Goal: Communication & Community: Connect with others

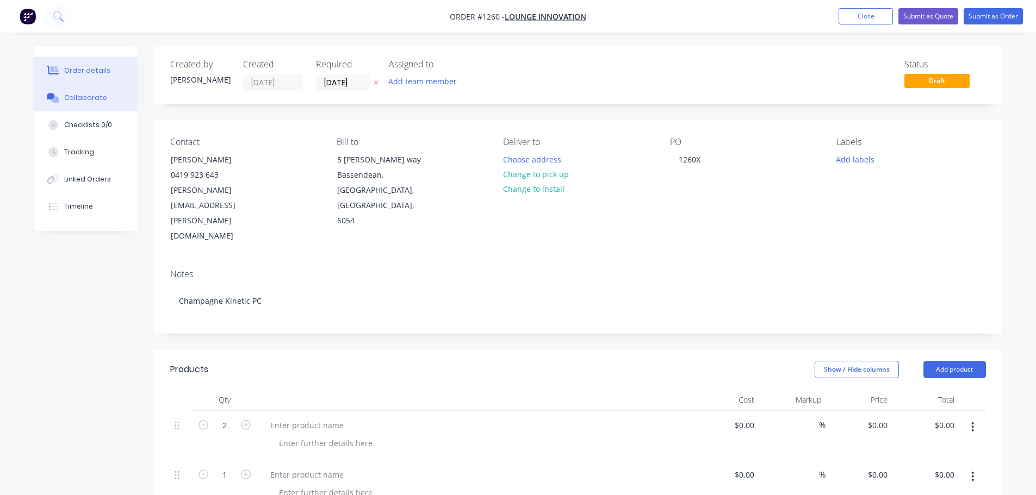
click at [110, 98] on button "Collaborate" at bounding box center [85, 97] width 103 height 27
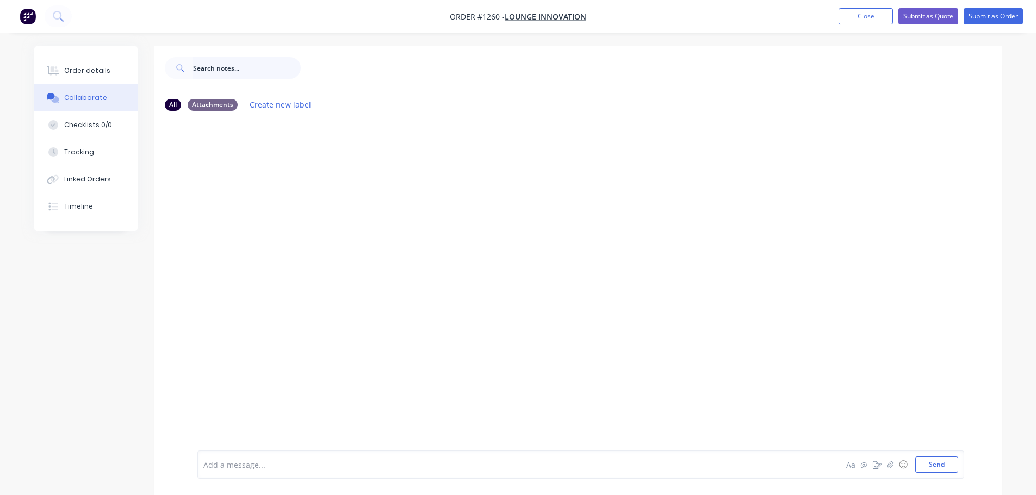
click at [254, 76] on input "text" at bounding box center [247, 68] width 108 height 22
click at [104, 69] on div "Order details" at bounding box center [87, 71] width 46 height 10
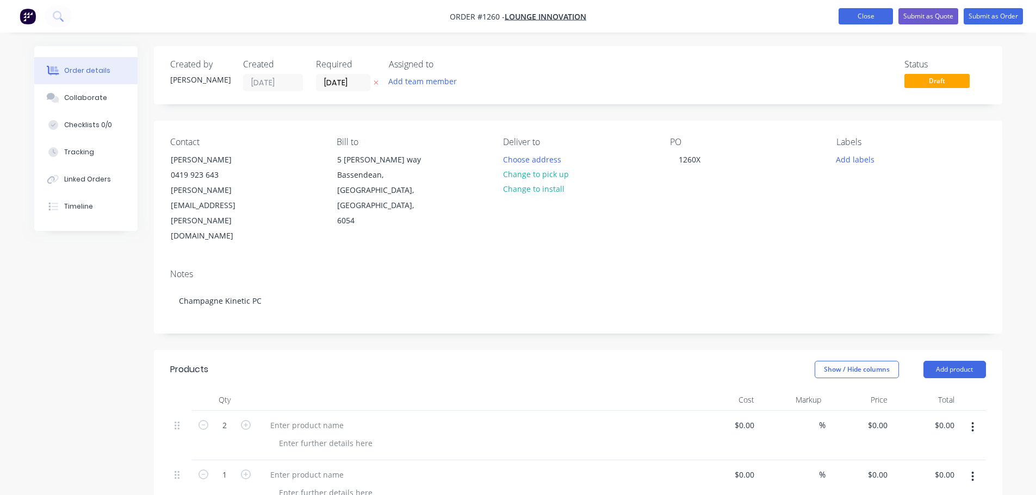
click at [853, 14] on button "Close" at bounding box center [865, 16] width 54 height 16
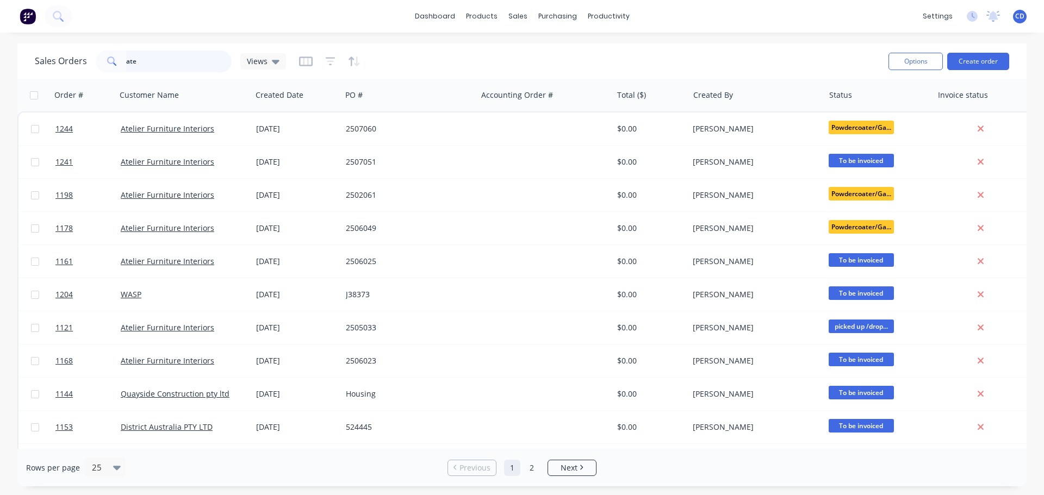
click at [221, 69] on input "ate" at bounding box center [179, 62] width 106 height 22
type input "a"
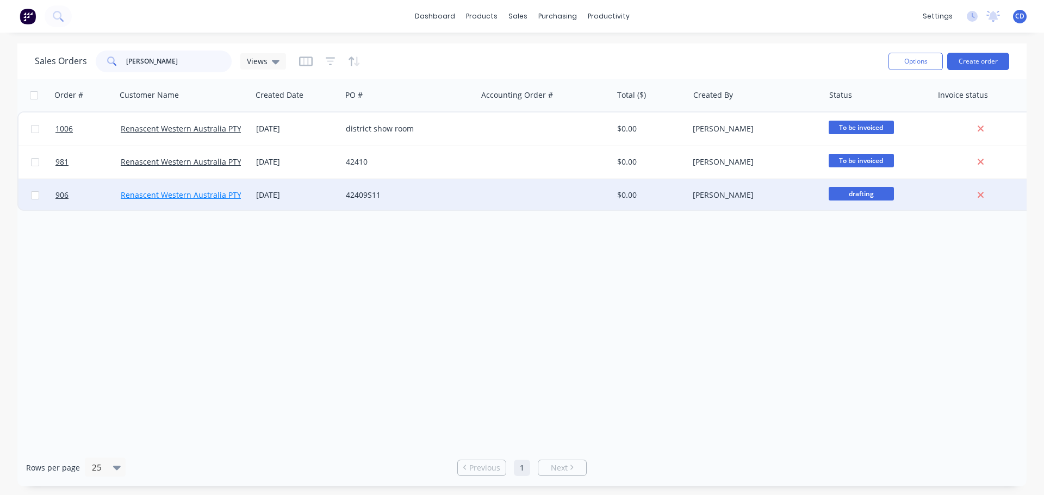
type input "[PERSON_NAME]"
click at [226, 192] on link "Renascent Western Australia PTY LTD" at bounding box center [189, 195] width 136 height 10
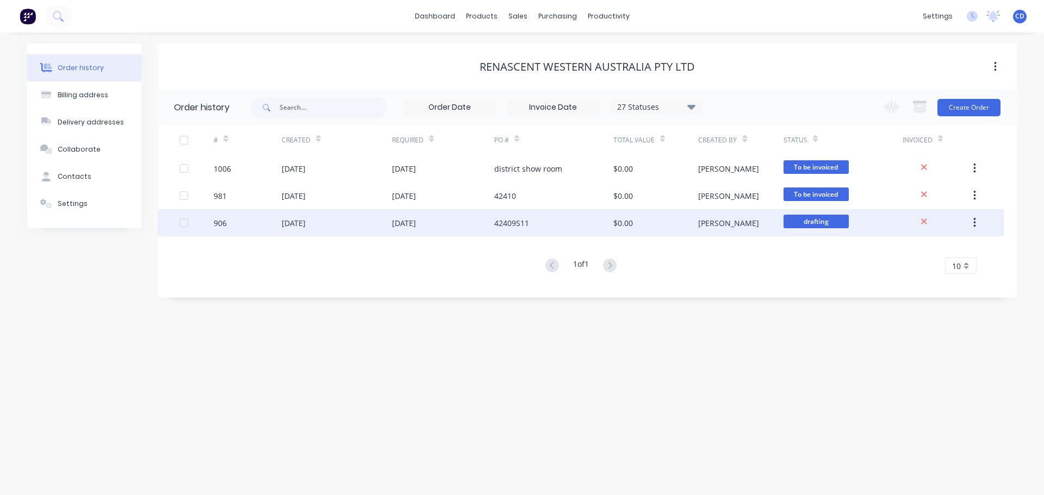
click at [326, 213] on div "[DATE]" at bounding box center [337, 222] width 110 height 27
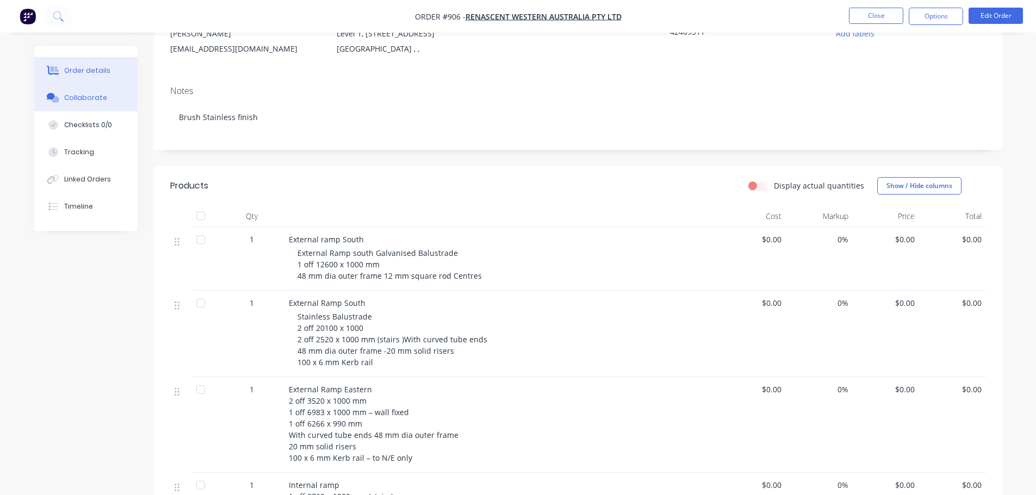
scroll to position [109, 0]
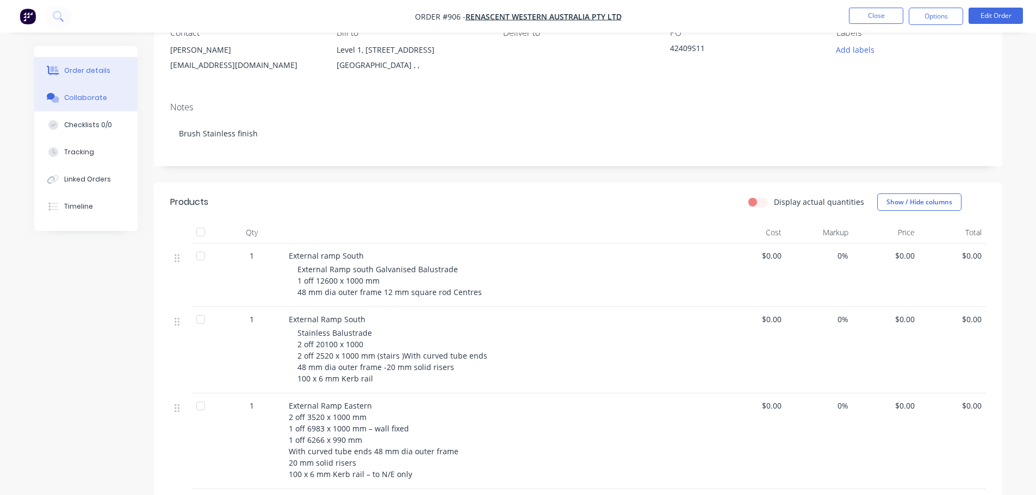
click at [85, 86] on button "Collaborate" at bounding box center [85, 97] width 103 height 27
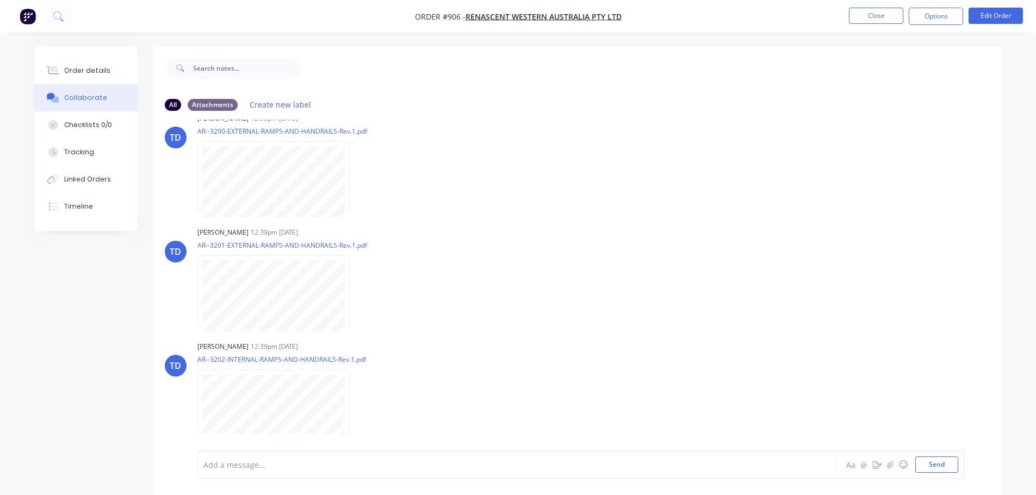
scroll to position [761, 0]
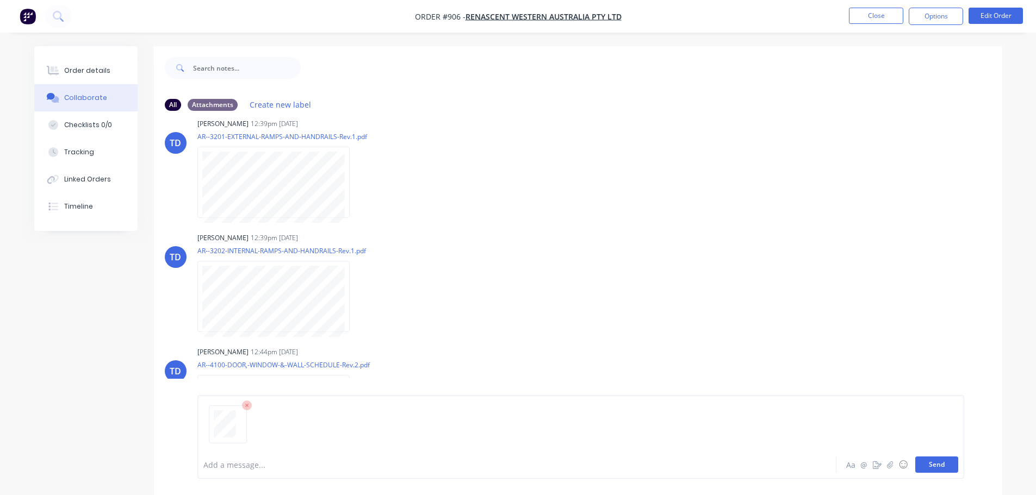
click at [946, 469] on button "Send" at bounding box center [936, 465] width 43 height 16
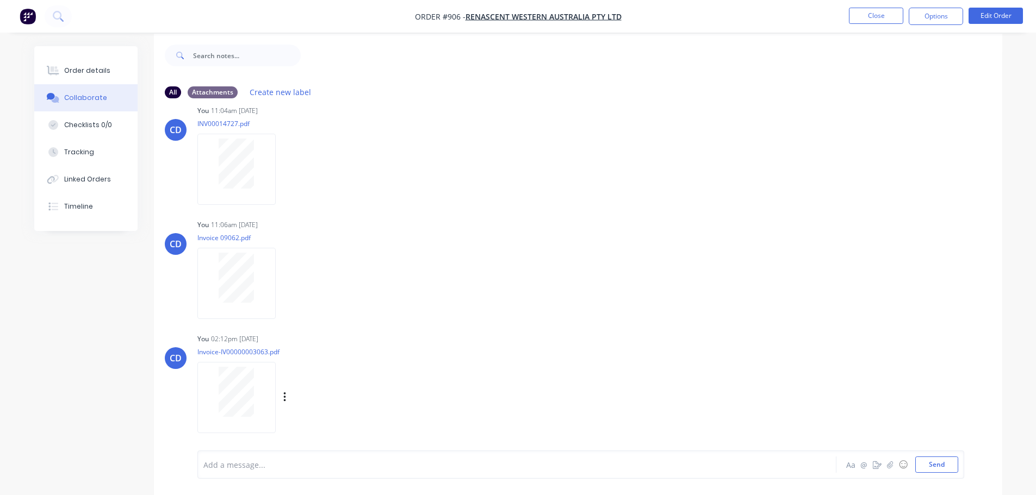
scroll to position [16, 0]
click at [926, 458] on button "Send" at bounding box center [936, 465] width 43 height 16
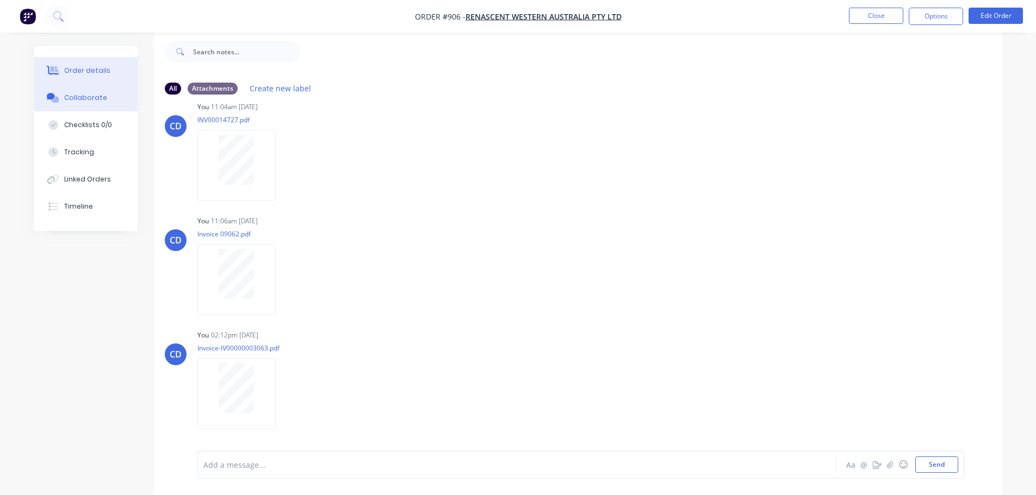
click at [92, 78] on button "Order details" at bounding box center [85, 70] width 103 height 27
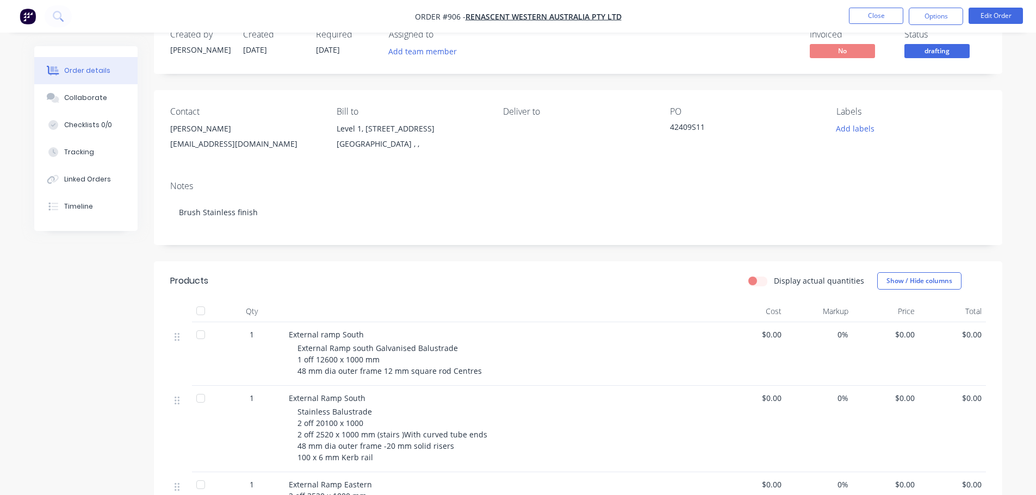
scroll to position [54, 0]
